Goal: Information Seeking & Learning: Learn about a topic

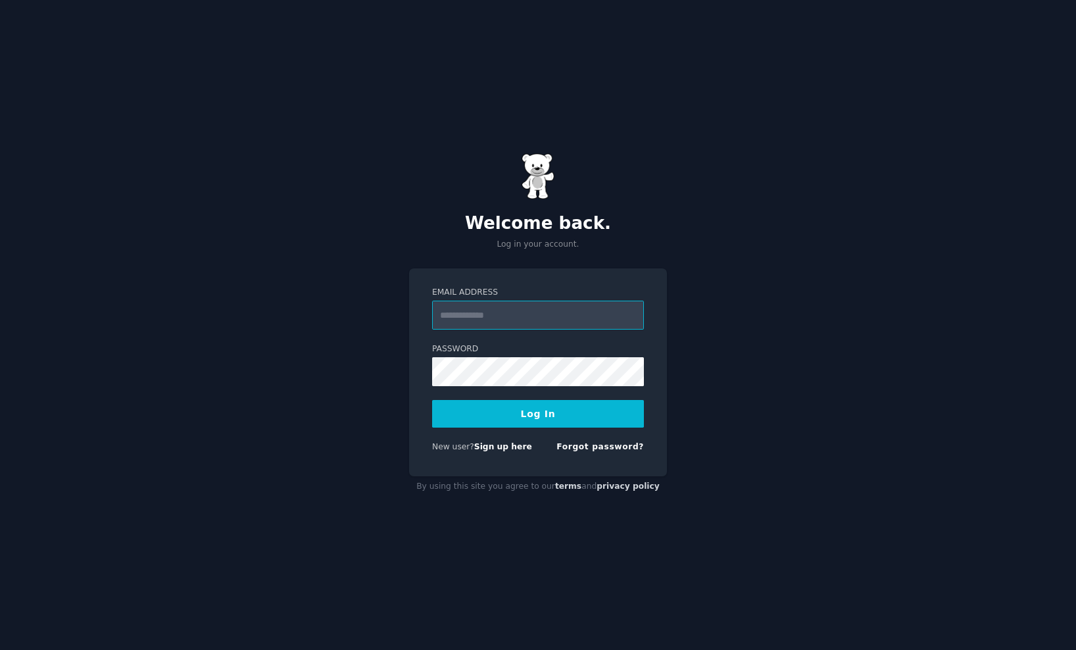
type input "**********"
click at [565, 422] on button "Log In" at bounding box center [538, 414] width 212 height 28
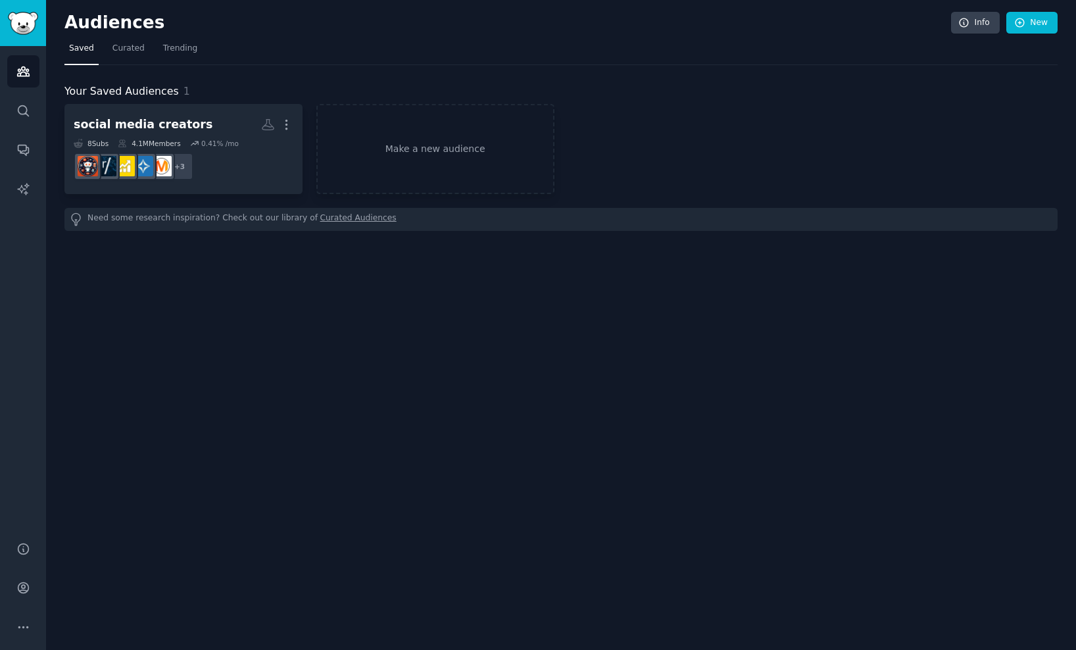
click at [20, 24] on img "Sidebar" at bounding box center [23, 23] width 30 height 23
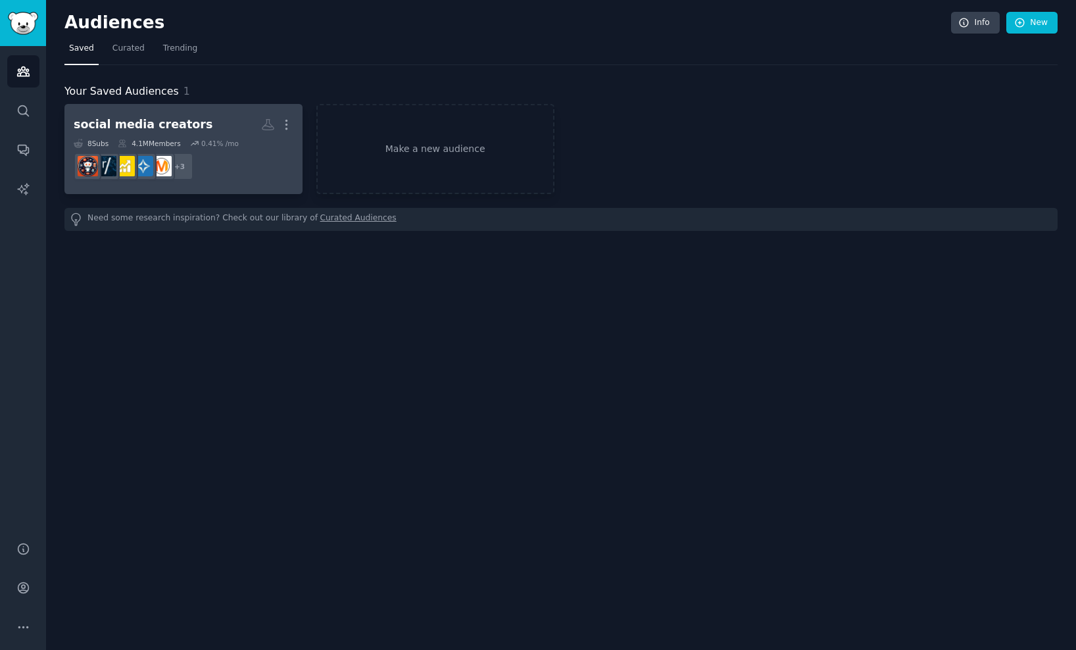
click at [203, 122] on h2 "social media creators More" at bounding box center [184, 124] width 220 height 23
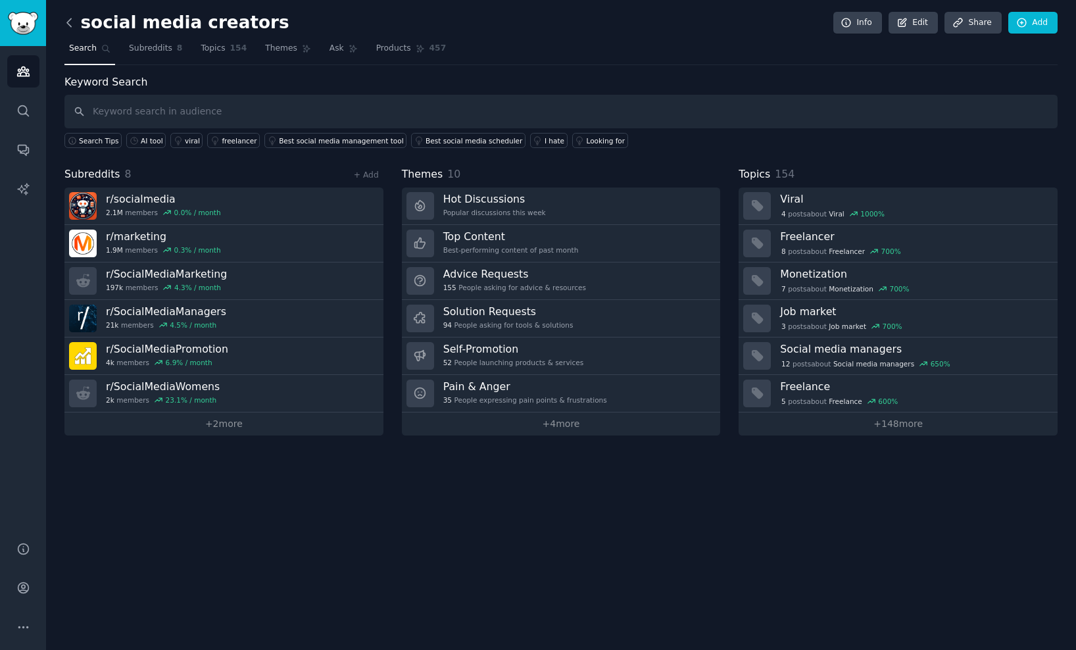
click at [74, 28] on icon at bounding box center [69, 23] width 14 height 14
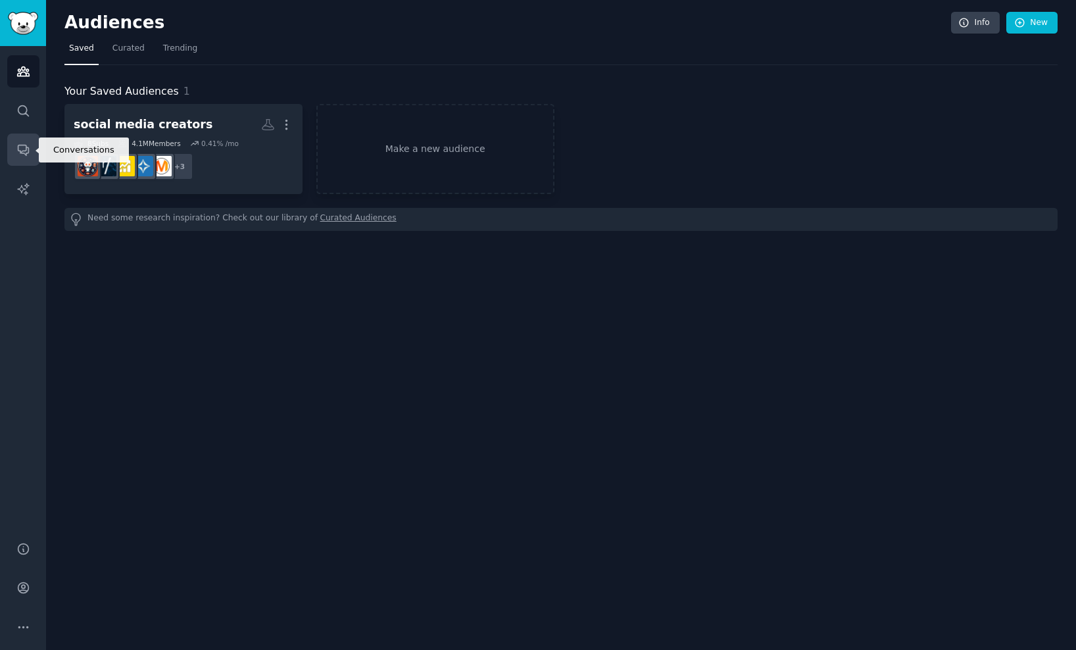
click at [28, 144] on icon "Sidebar" at bounding box center [23, 150] width 14 height 14
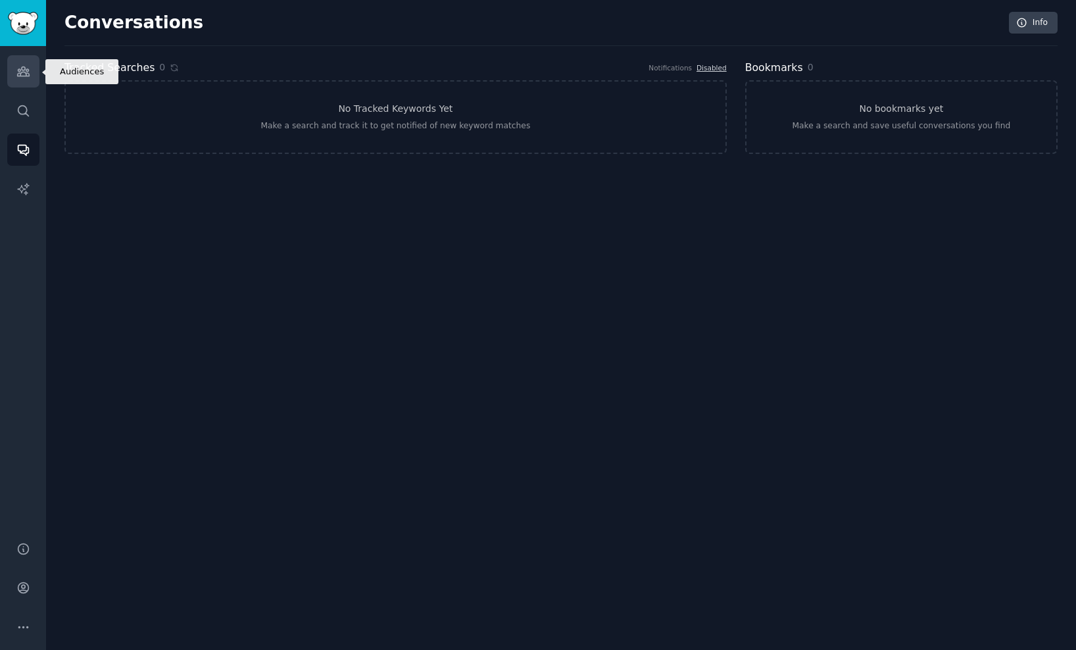
click at [20, 70] on icon "Sidebar" at bounding box center [23, 71] width 12 height 9
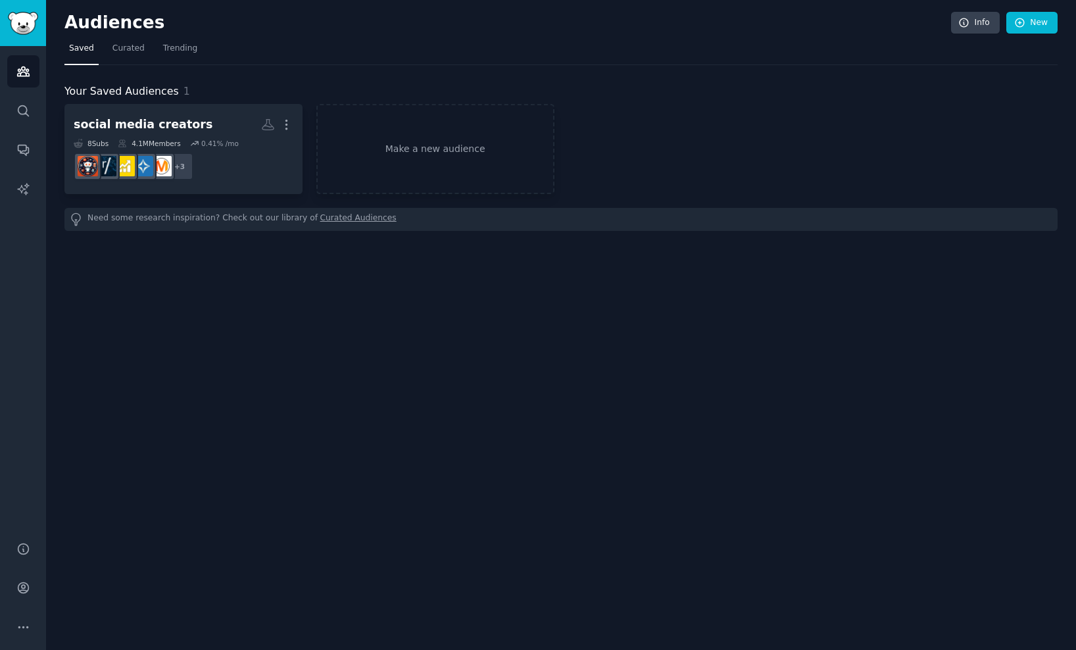
click at [23, 22] on img "Sidebar" at bounding box center [23, 23] width 30 height 23
click at [37, 22] on img "Sidebar" at bounding box center [23, 23] width 30 height 23
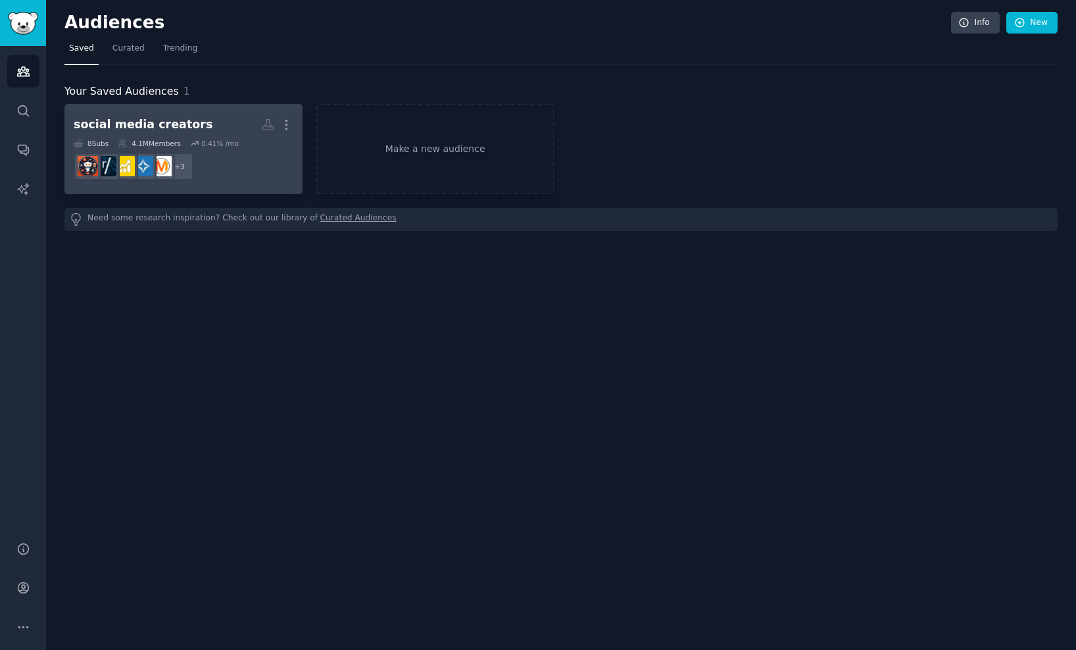
click at [150, 124] on div "social media creators" at bounding box center [143, 124] width 139 height 16
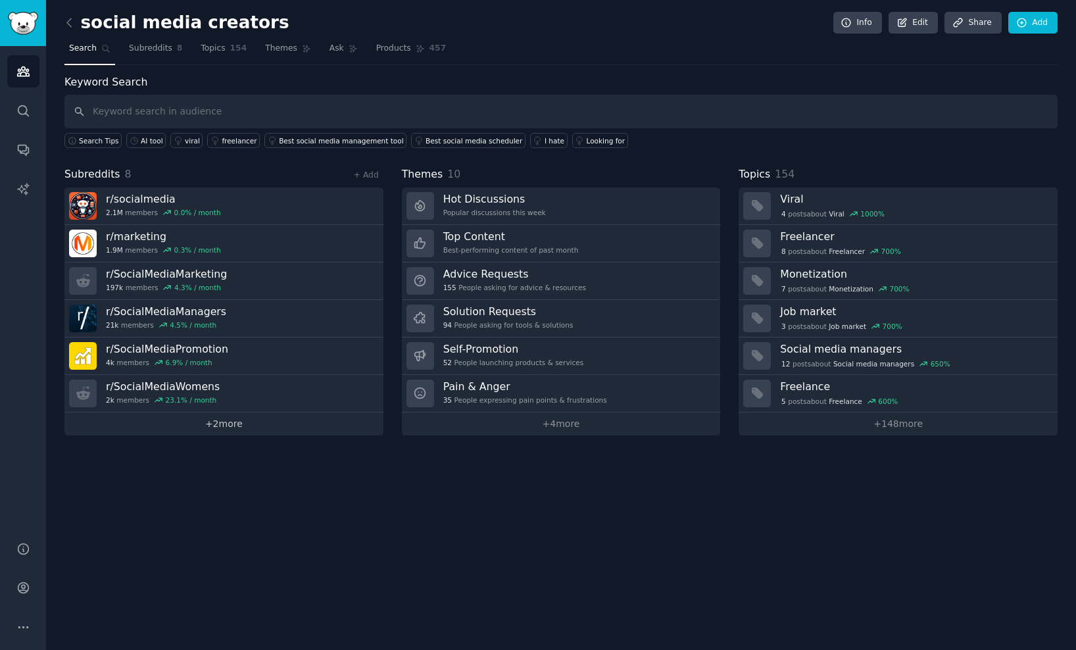
click at [207, 423] on link "+ 2 more" at bounding box center [223, 423] width 319 height 23
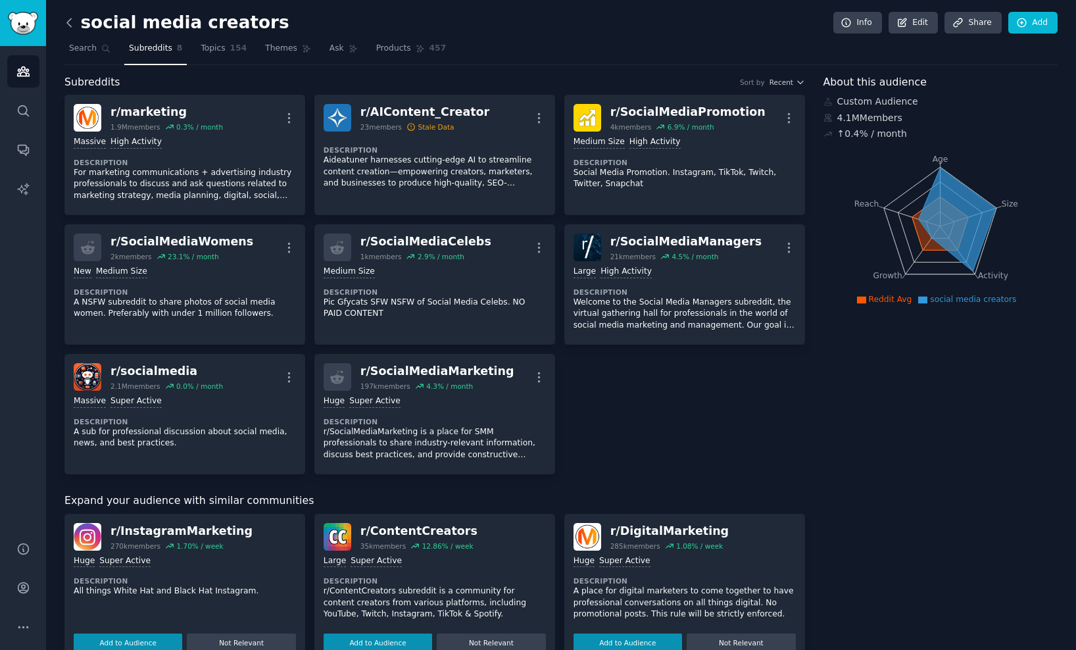
click at [74, 24] on icon at bounding box center [69, 23] width 14 height 14
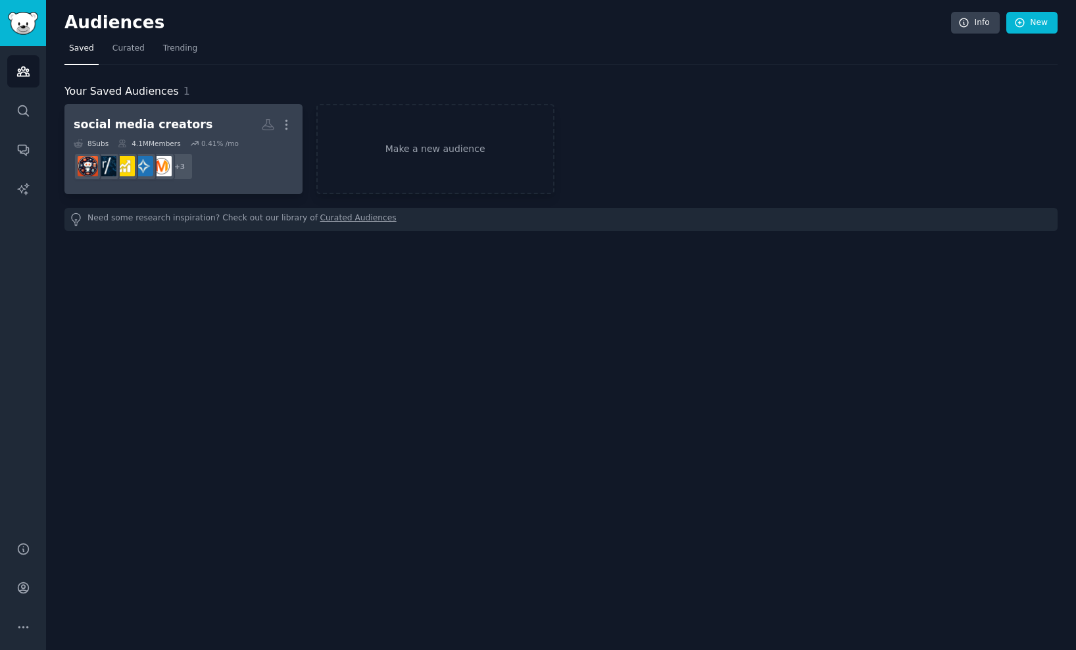
click at [216, 149] on dd "+ 3" at bounding box center [184, 166] width 220 height 37
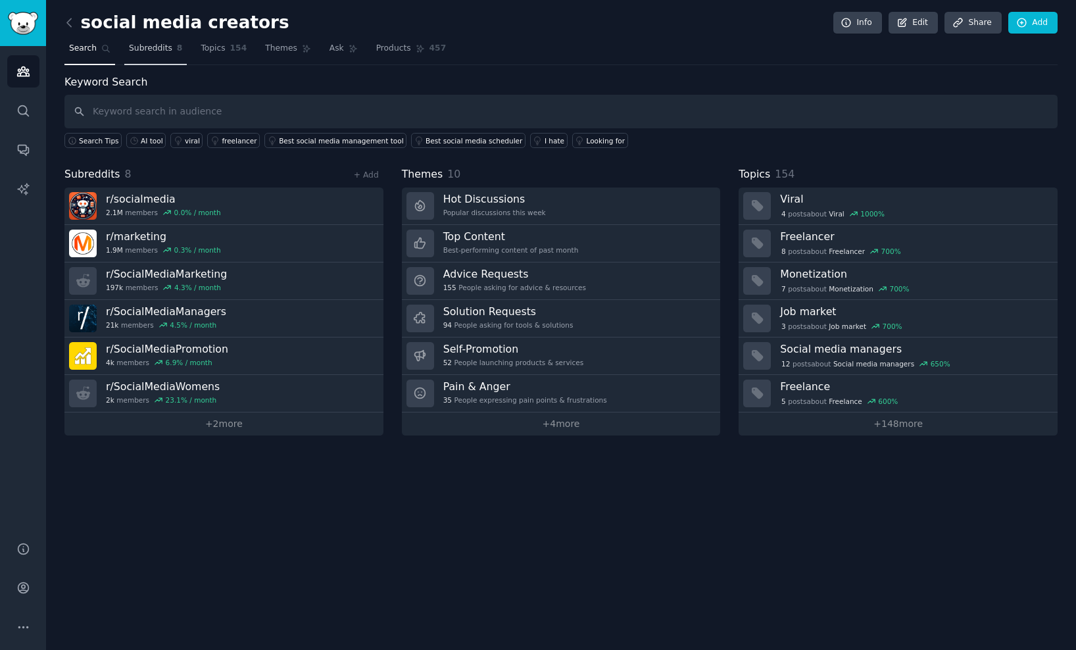
click at [159, 51] on span "Subreddits" at bounding box center [150, 49] width 43 height 12
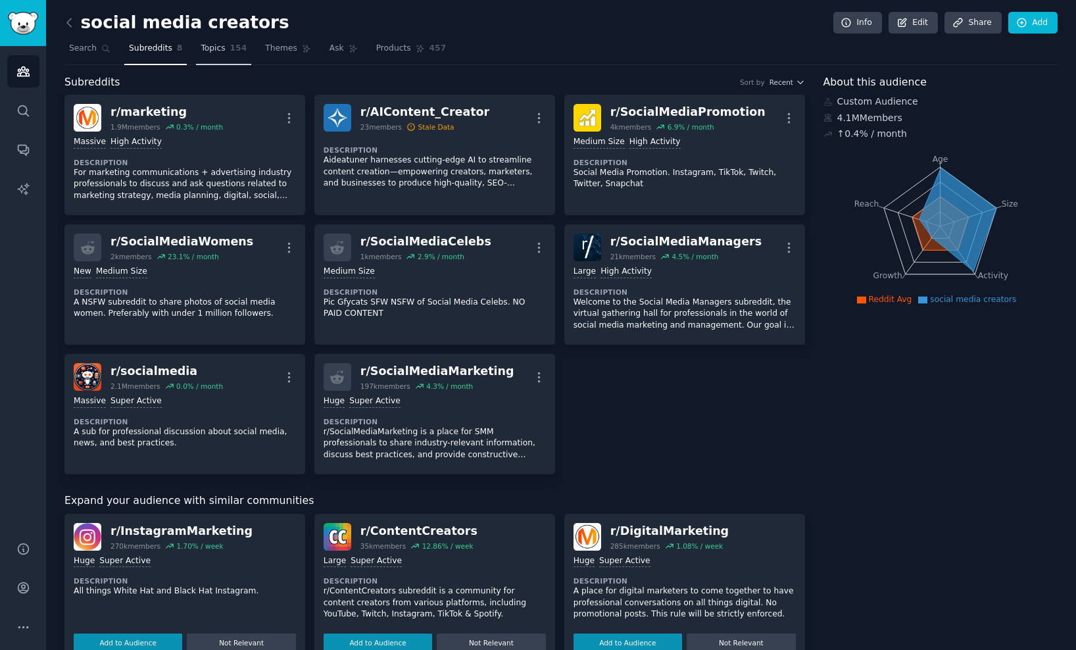
click at [211, 45] on span "Topics" at bounding box center [213, 49] width 24 height 12
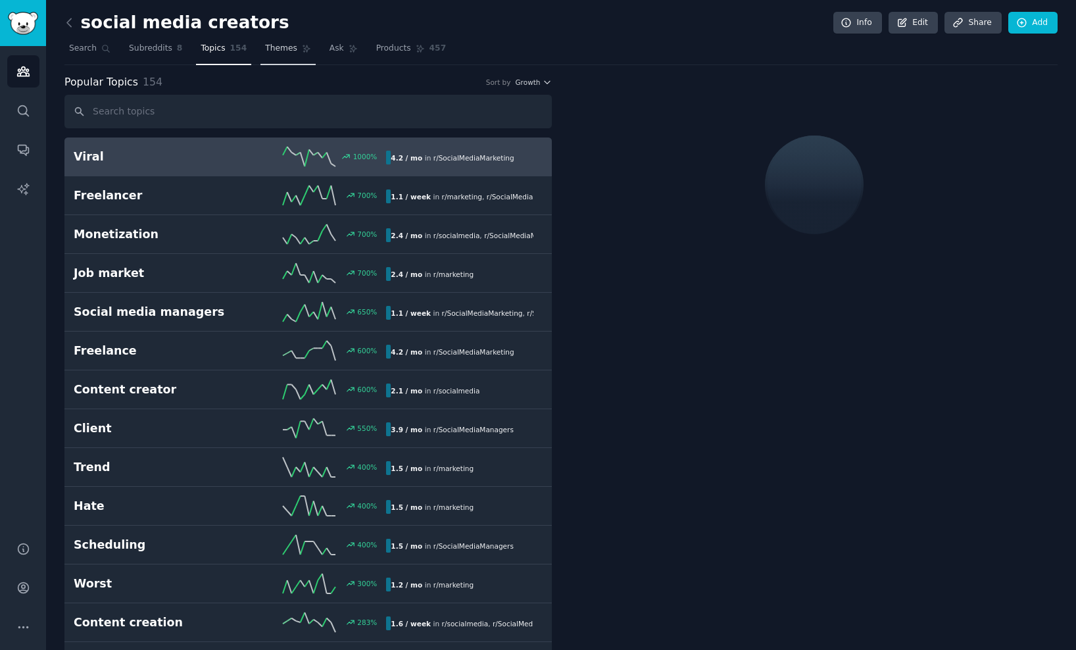
click at [278, 50] on span "Themes" at bounding box center [281, 49] width 32 height 12
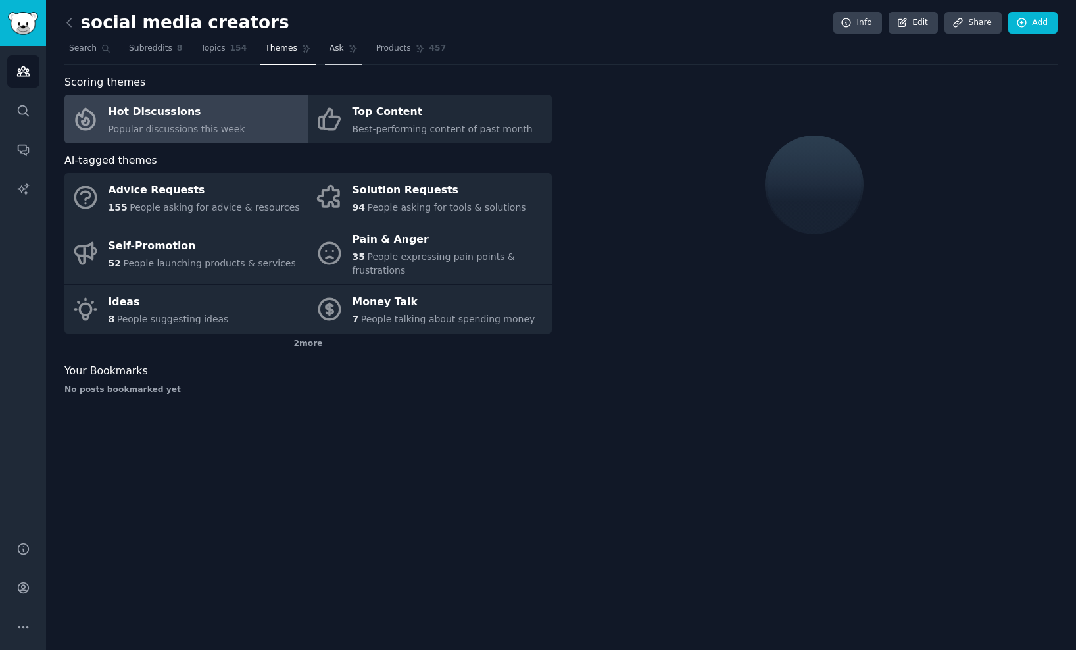
click at [335, 51] on span "Ask" at bounding box center [337, 49] width 14 height 12
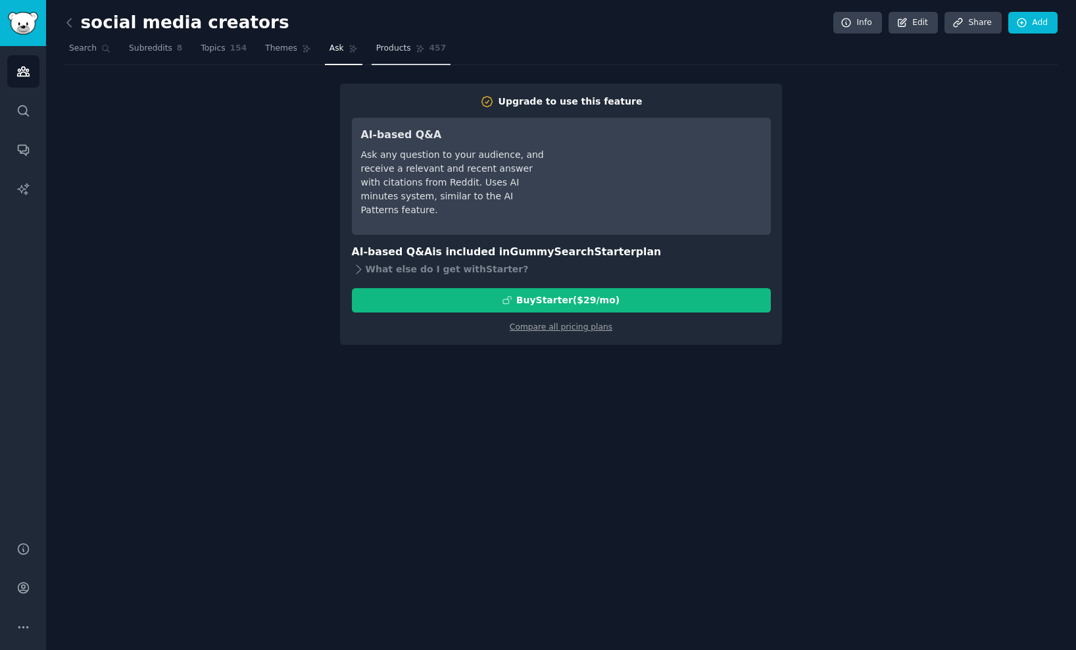
click at [408, 56] on link "Products 457" at bounding box center [411, 51] width 79 height 27
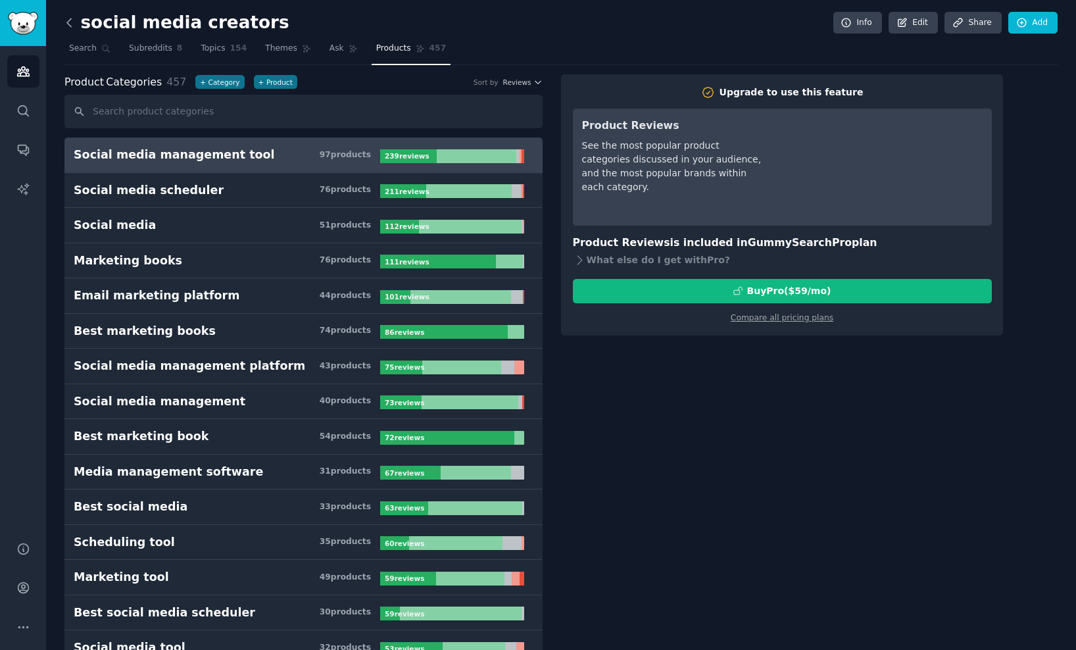
click at [66, 23] on icon at bounding box center [69, 23] width 14 height 14
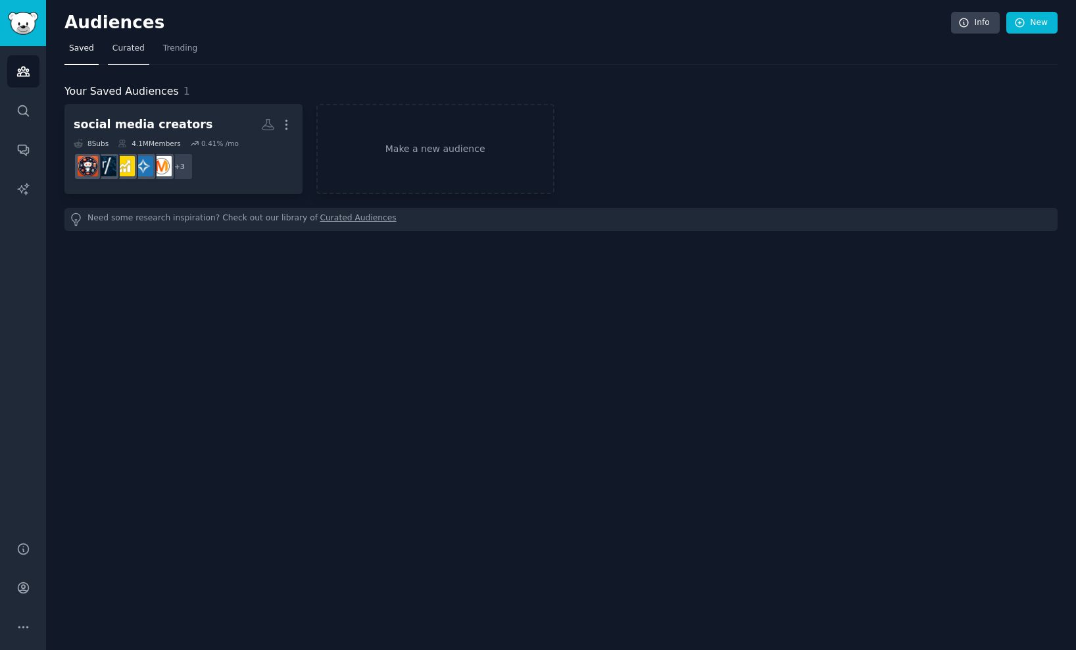
click at [139, 55] on link "Curated" at bounding box center [128, 51] width 41 height 27
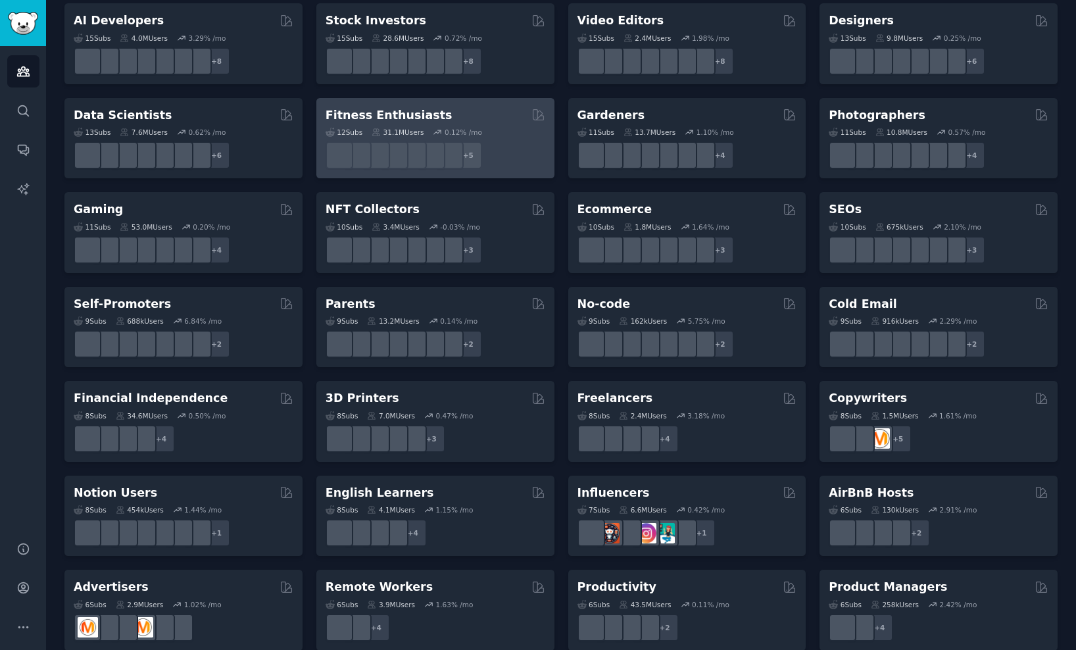
scroll to position [293, 0]
